Goal: Obtain resource: Download file/media

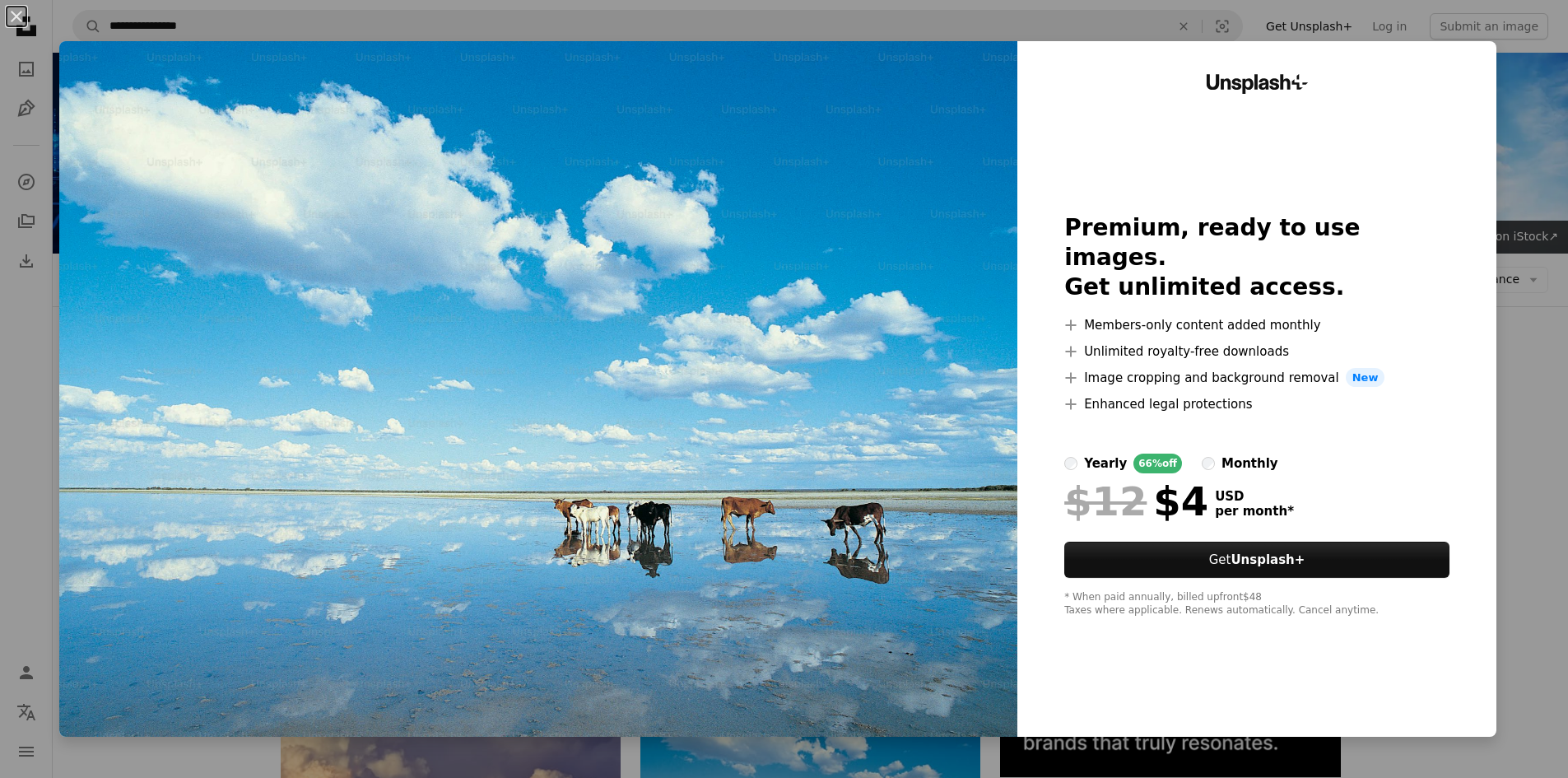
scroll to position [247, 0]
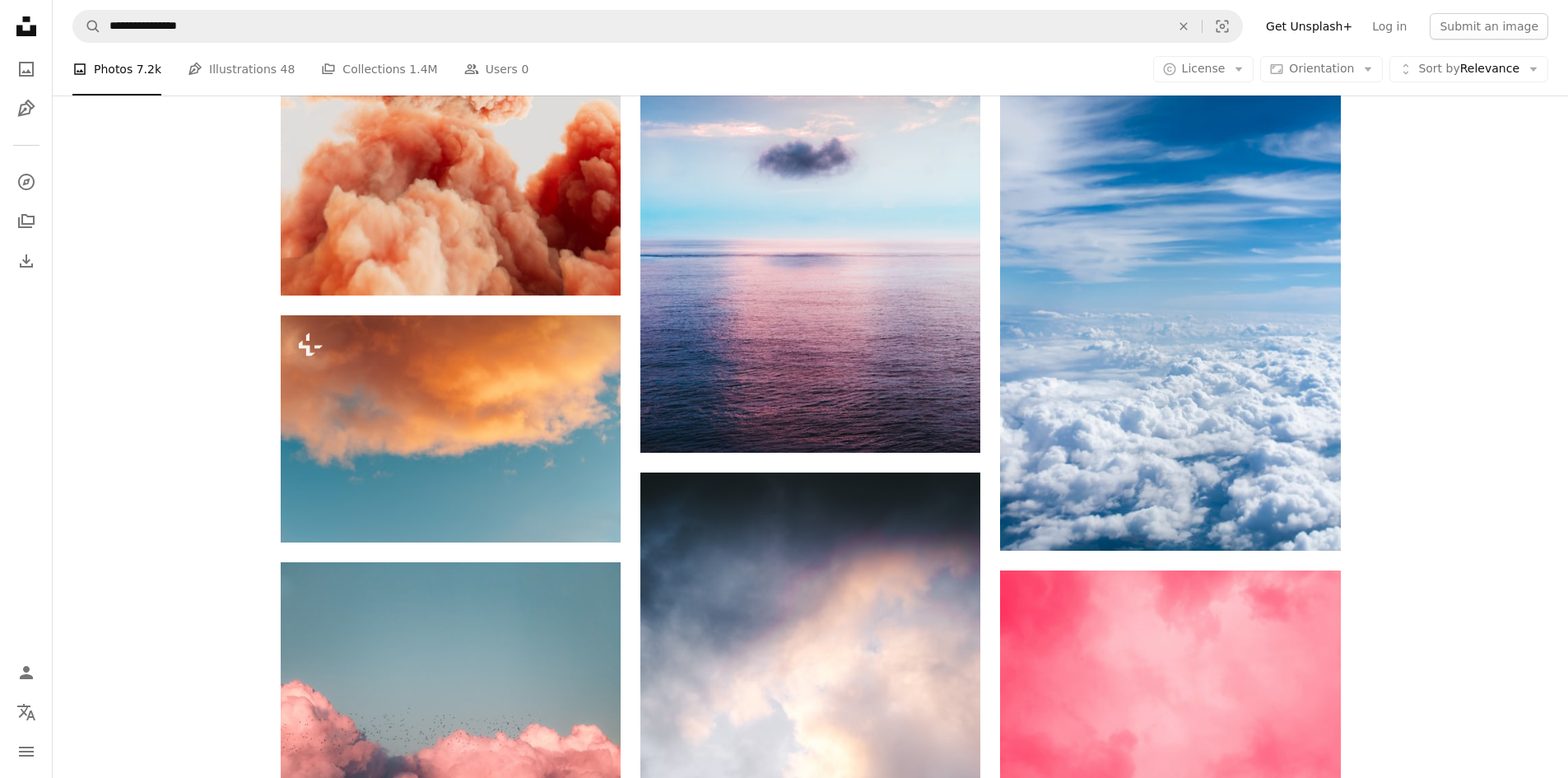
scroll to position [1975, 0]
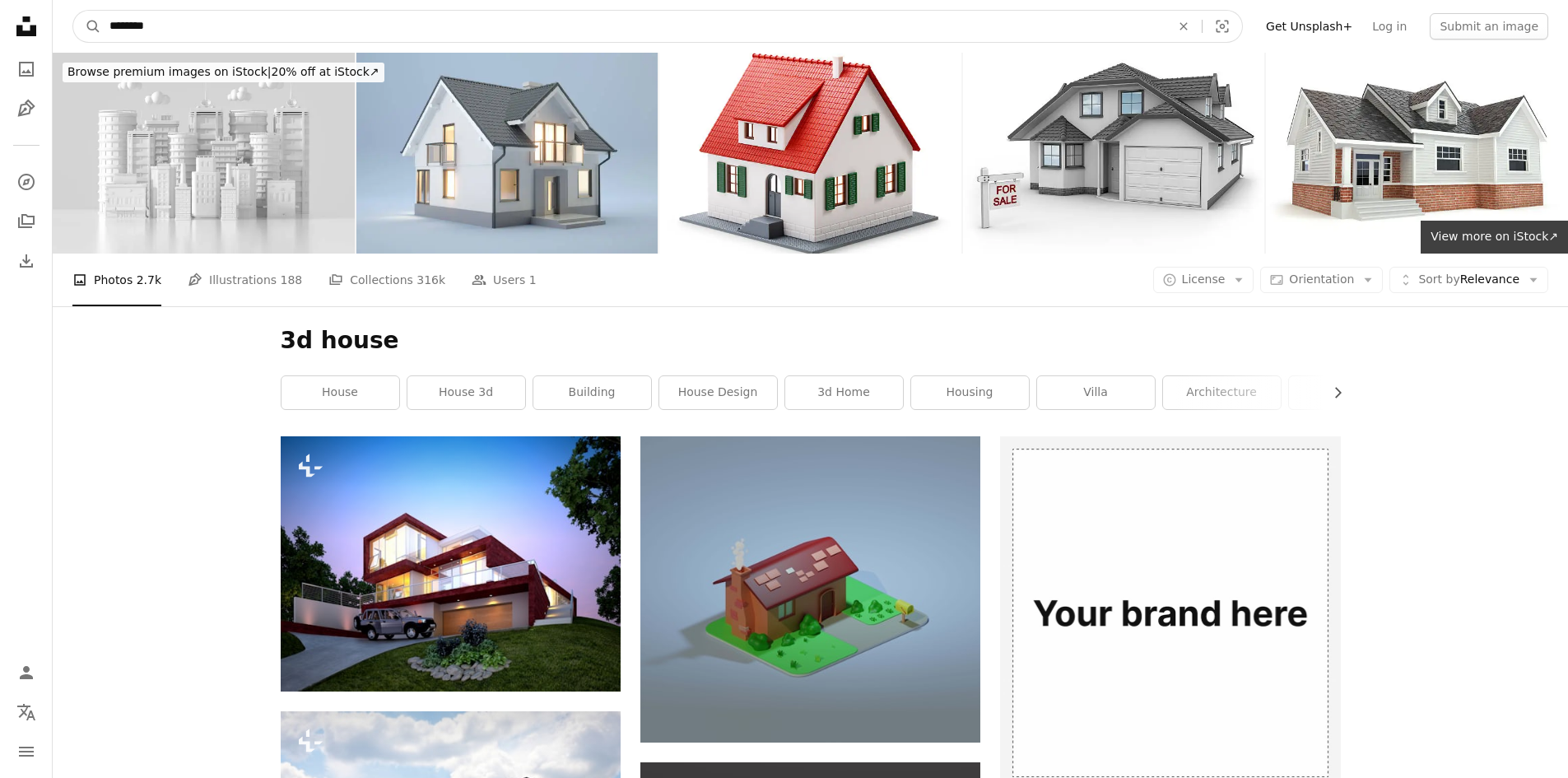
drag, startPoint x: 281, startPoint y: 37, endPoint x: 0, endPoint y: 37, distance: 281.0
type input "**********"
click at [73, 11] on button "A magnifying glass" at bounding box center [87, 27] width 28 height 32
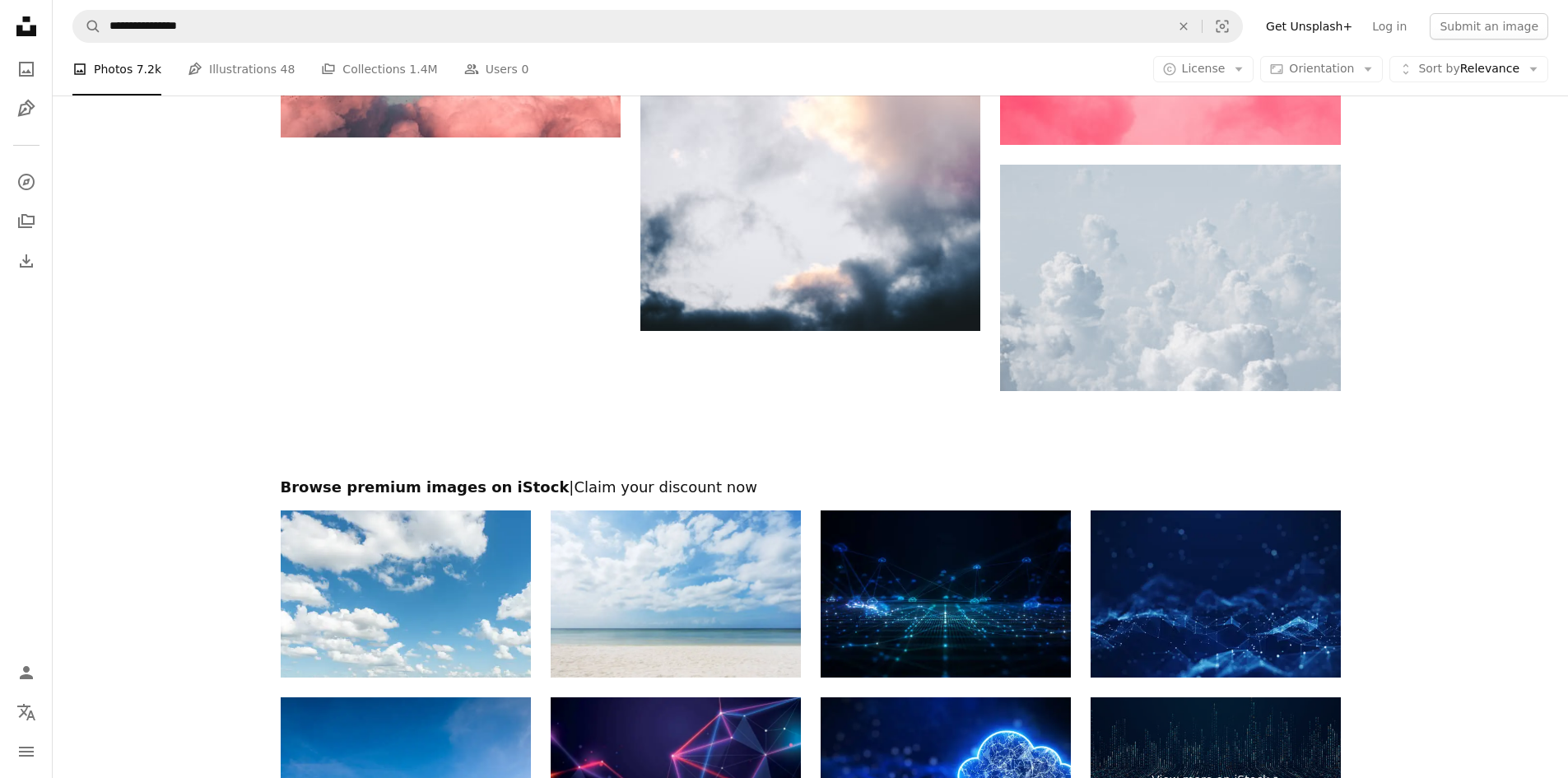
scroll to position [2634, 0]
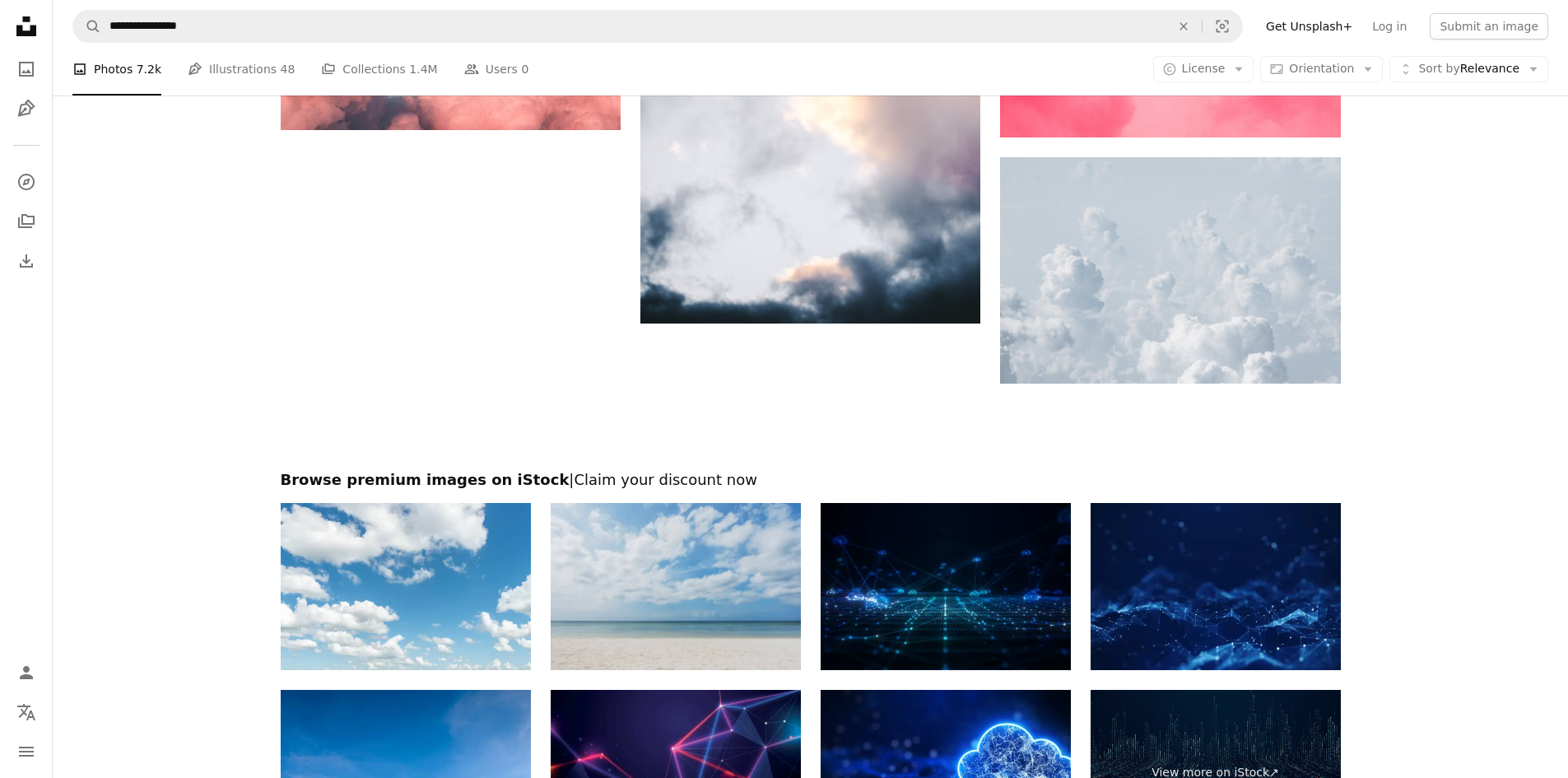
click at [740, 529] on img at bounding box center [675, 586] width 250 height 167
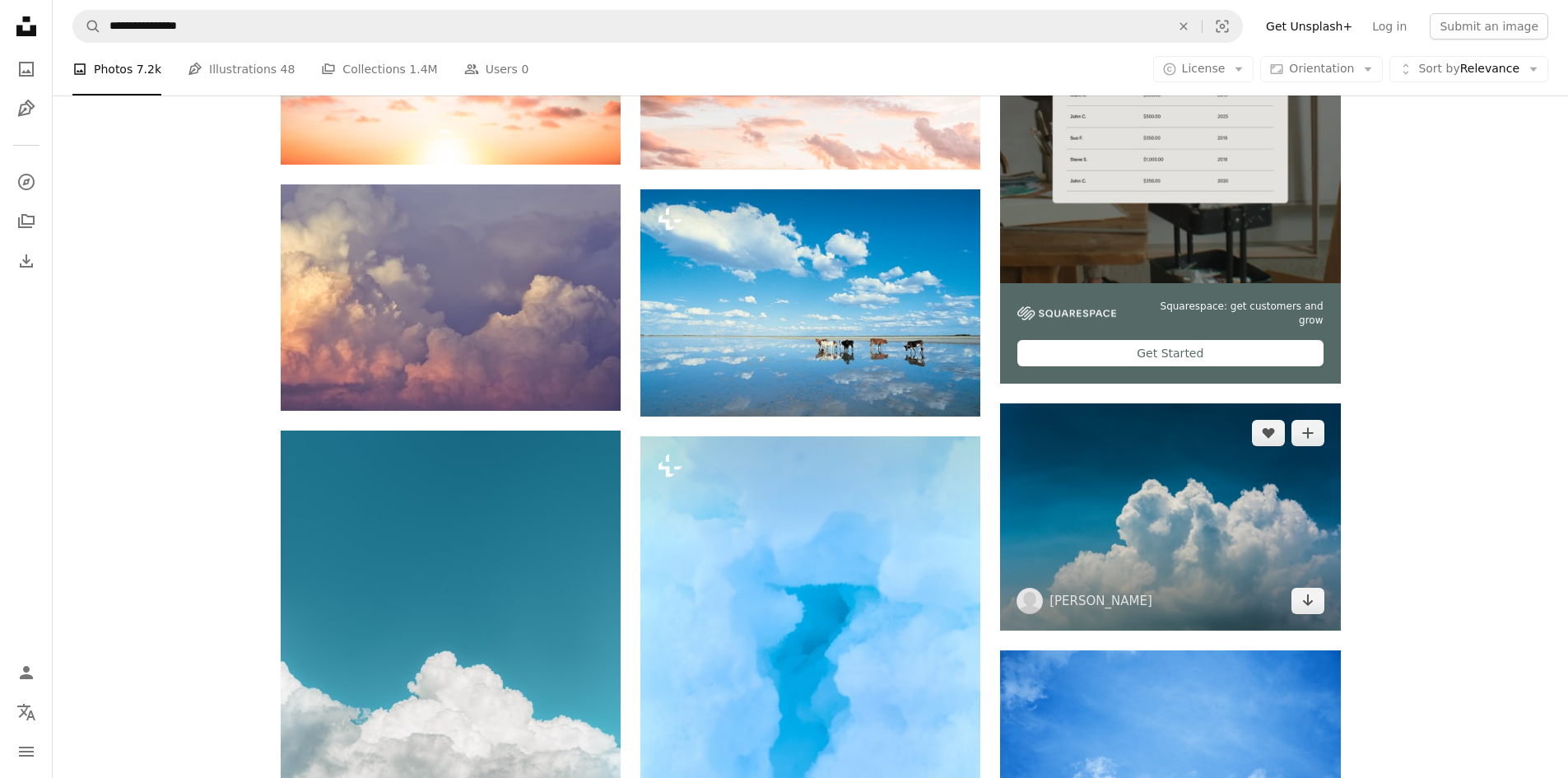
scroll to position [740, 0]
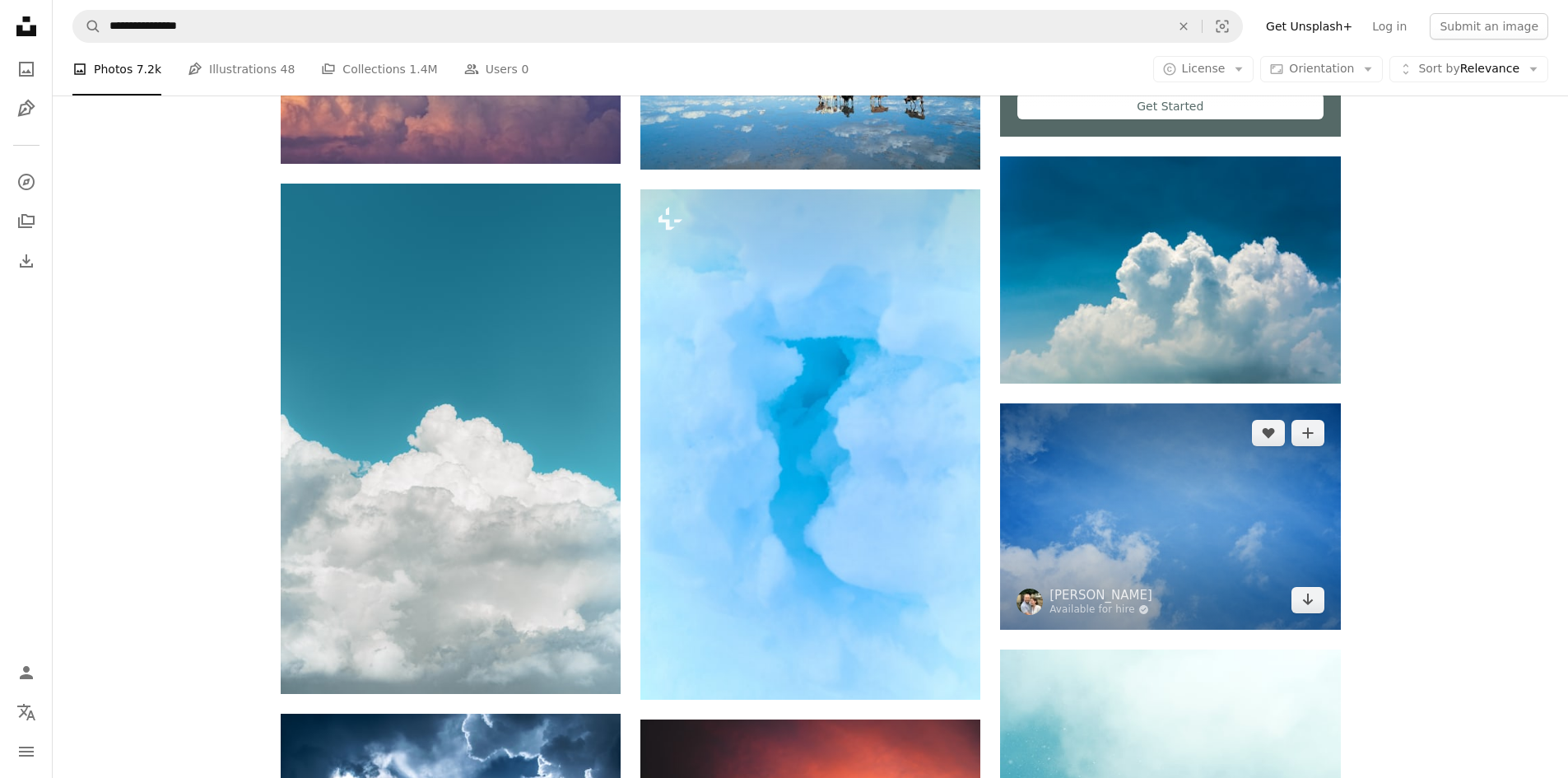
click at [1157, 541] on img at bounding box center [1170, 516] width 340 height 226
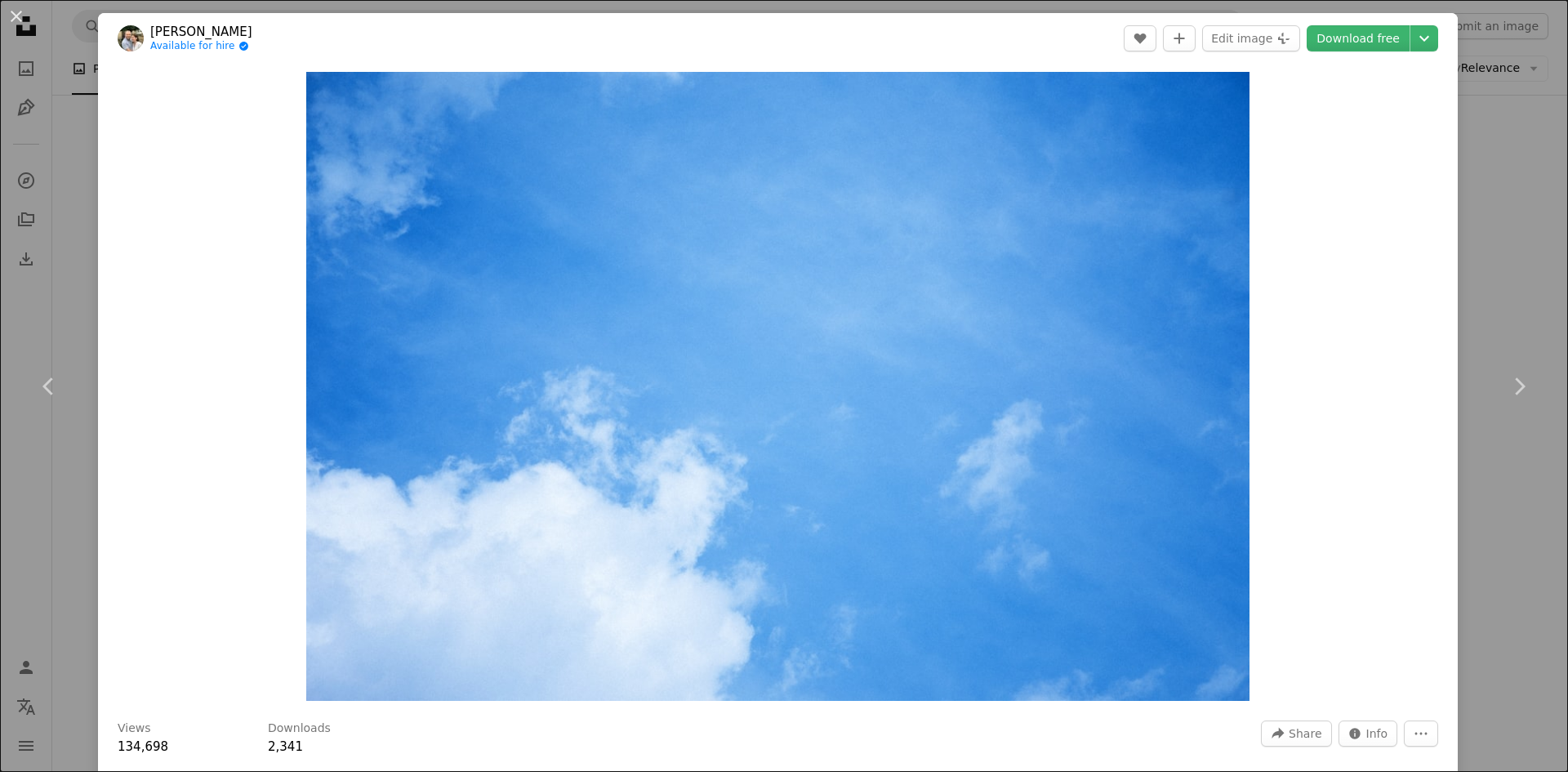
click at [77, 80] on div "An X shape Chevron left Chevron right [PERSON_NAME] Available for hire A checkm…" at bounding box center [784, 386] width 1568 height 772
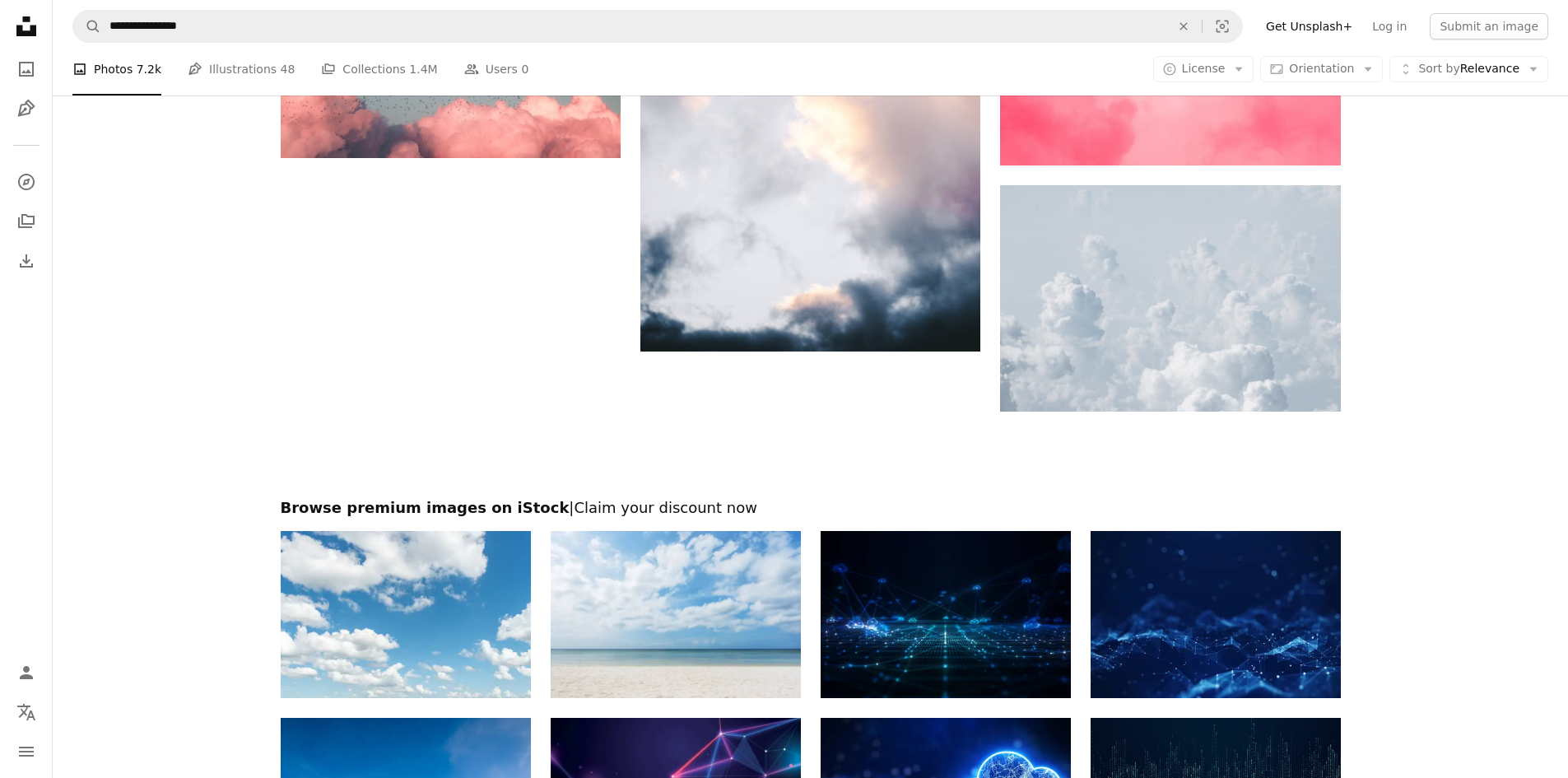
scroll to position [2634, 0]
